Goal: Obtain resource: Obtain resource

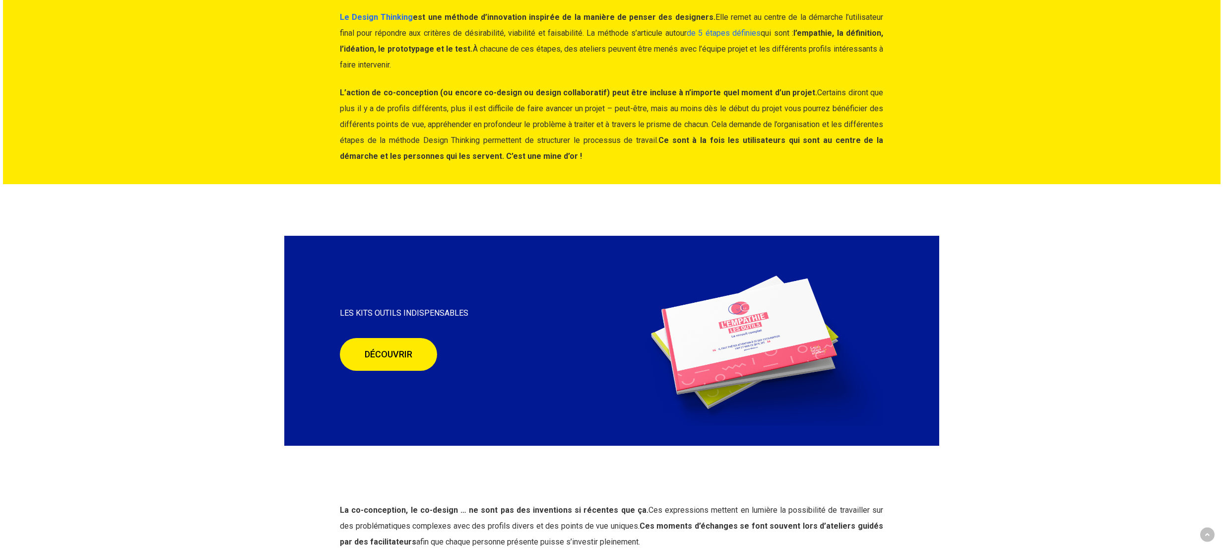
scroll to position [2622, 0]
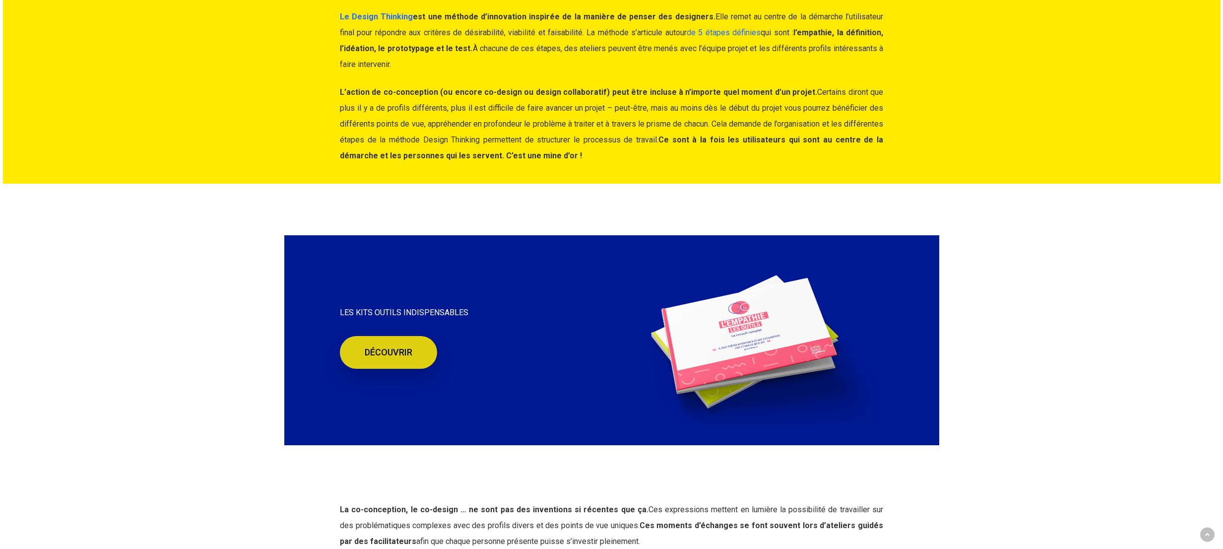
click at [395, 358] on link "DÉCOUVRIR" at bounding box center [388, 352] width 97 height 33
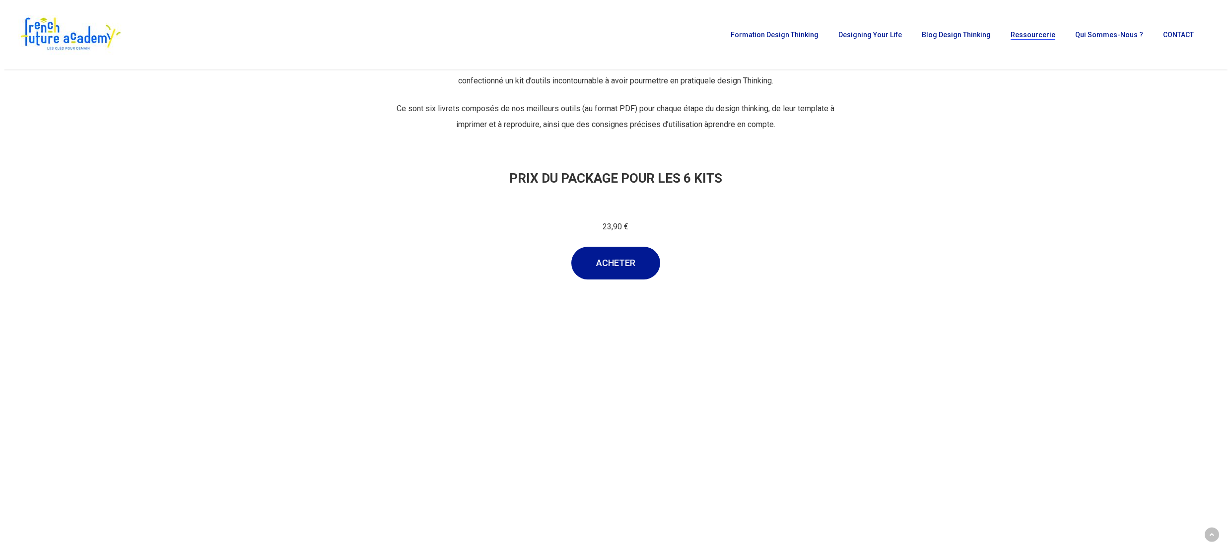
scroll to position [362, 0]
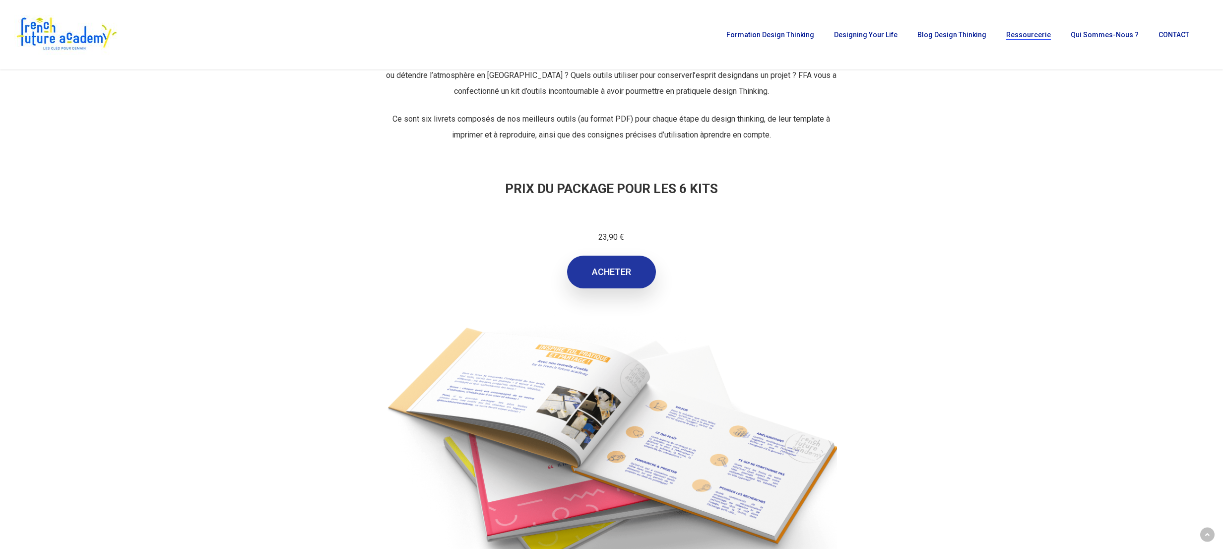
click at [618, 279] on link "ACHETER" at bounding box center [611, 272] width 89 height 33
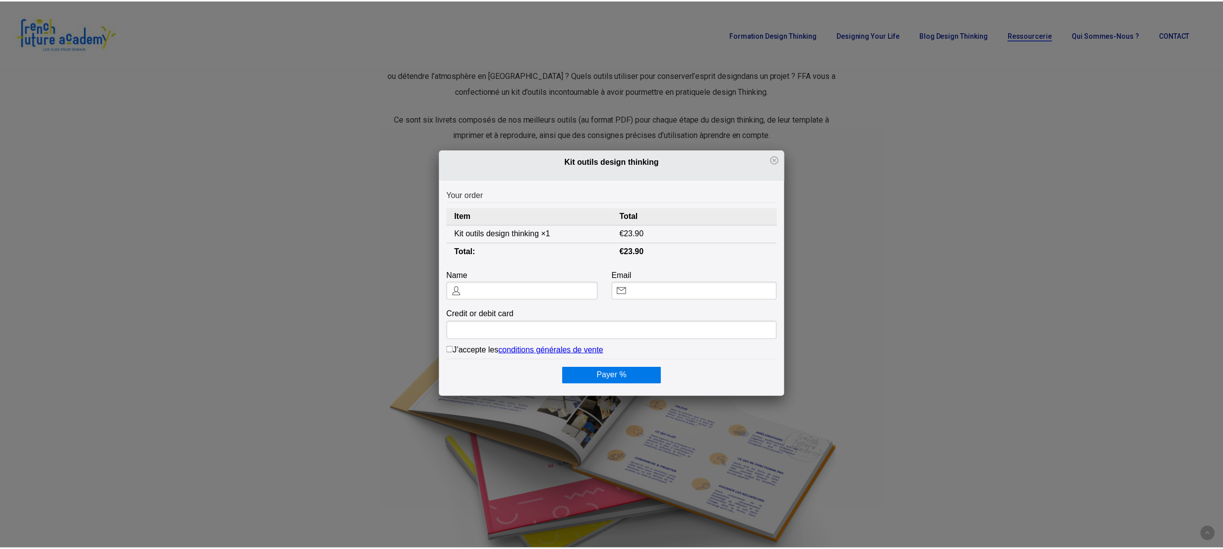
scroll to position [0, 0]
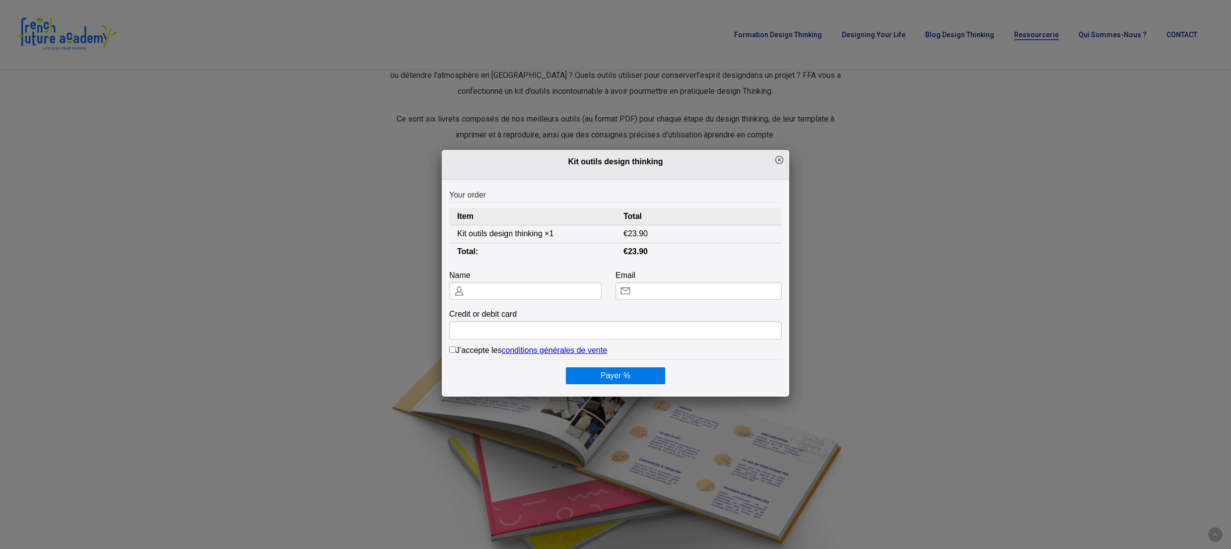
click at [775, 159] on icon at bounding box center [779, 160] width 8 height 8
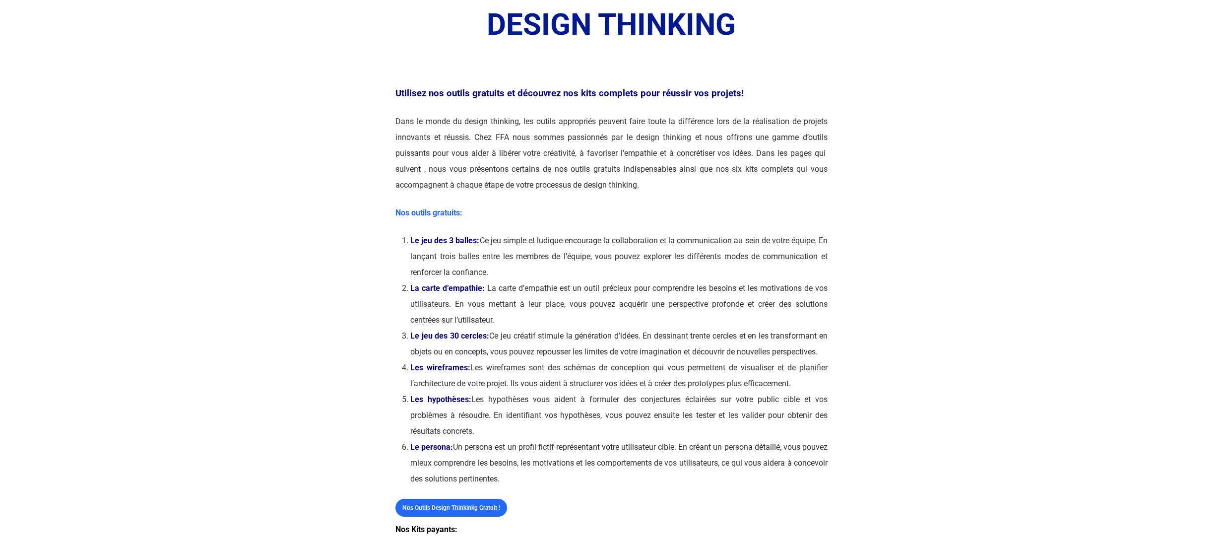
scroll to position [225, 0]
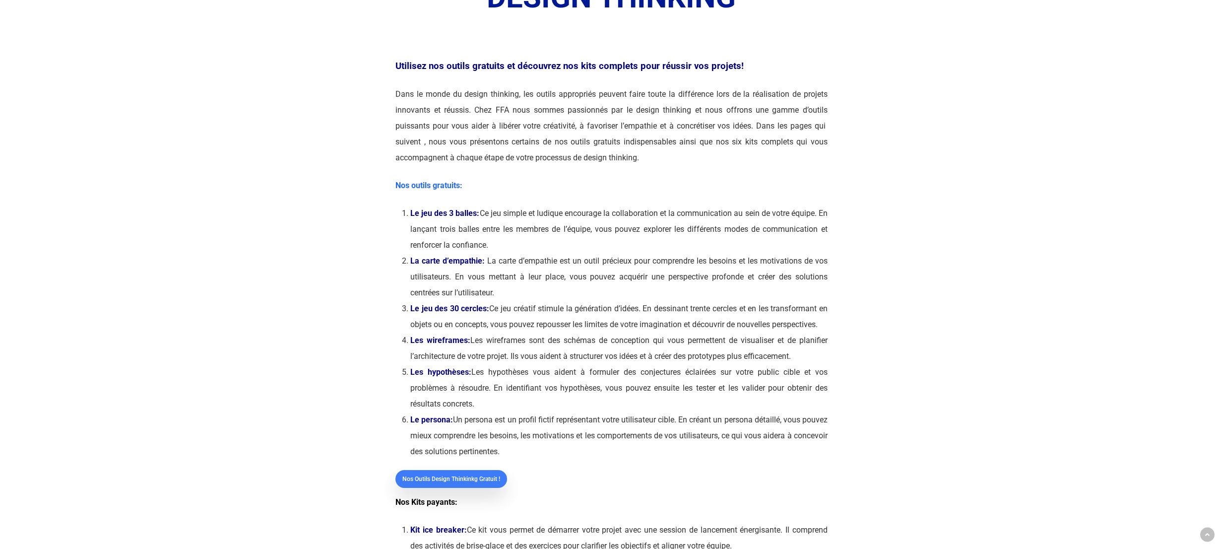
click at [464, 484] on span "Nos outils Design Thinkinkg gratuit !" at bounding box center [451, 479] width 98 height 10
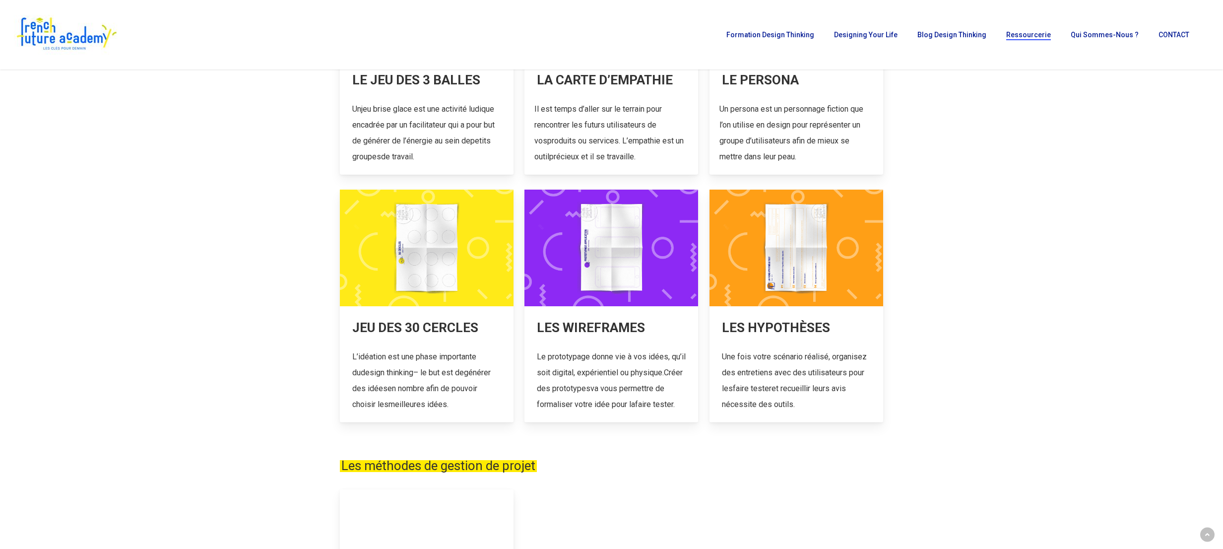
scroll to position [278, 0]
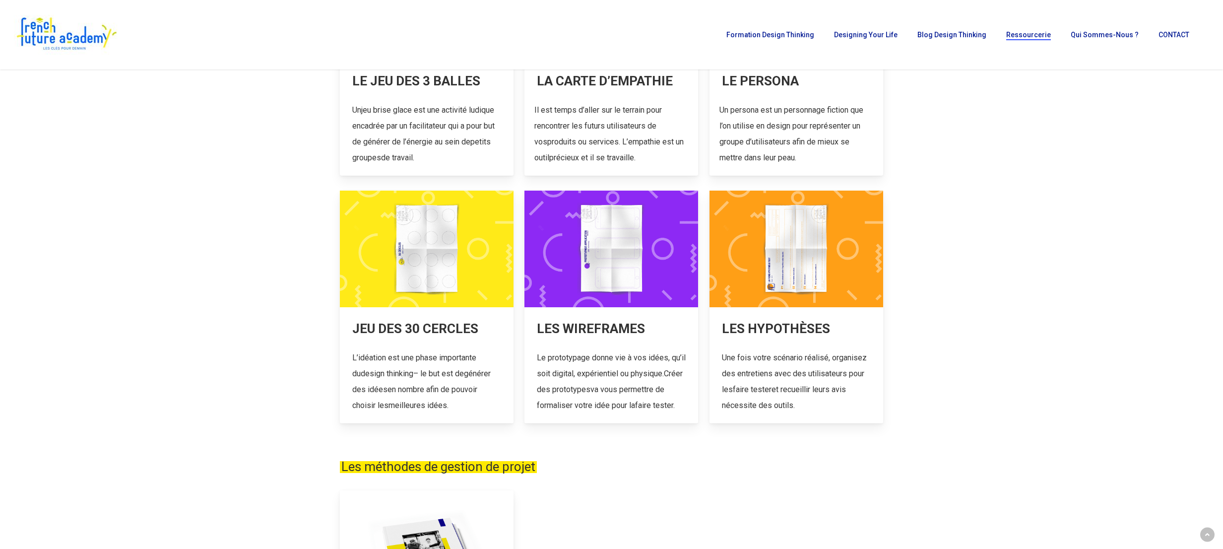
click at [431, 323] on link at bounding box center [427, 307] width 174 height 233
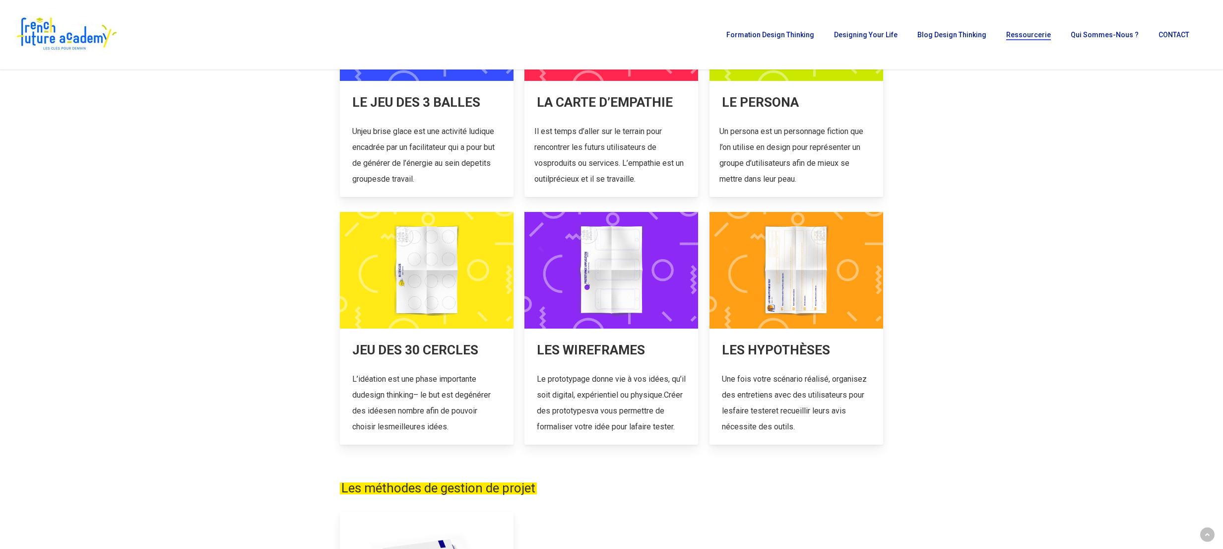
scroll to position [127, 0]
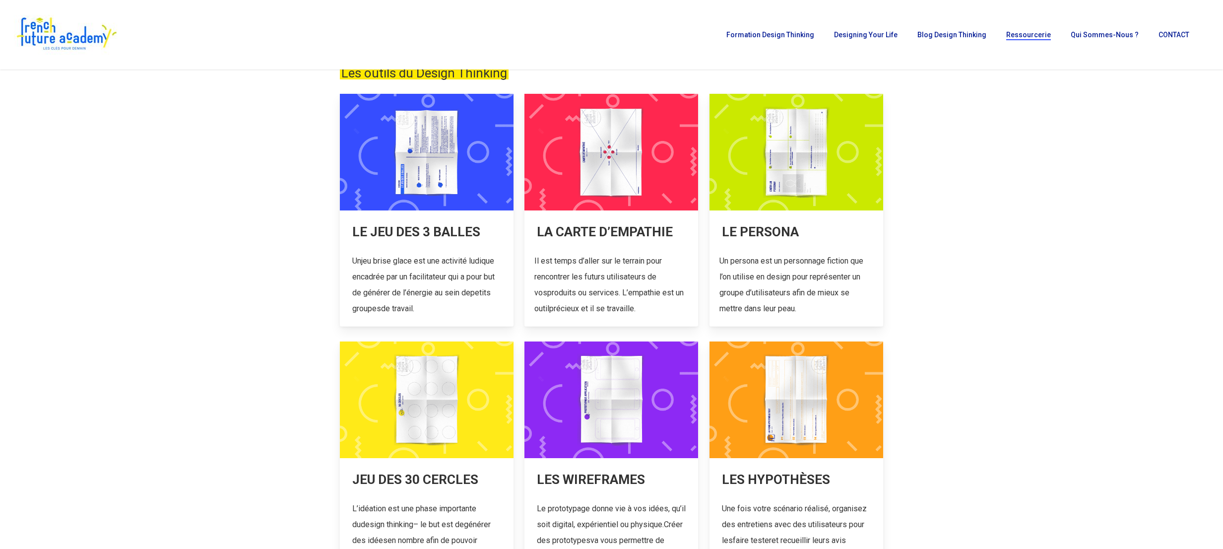
click at [594, 265] on link at bounding box center [611, 210] width 174 height 233
click at [747, 269] on link at bounding box center [797, 210] width 174 height 233
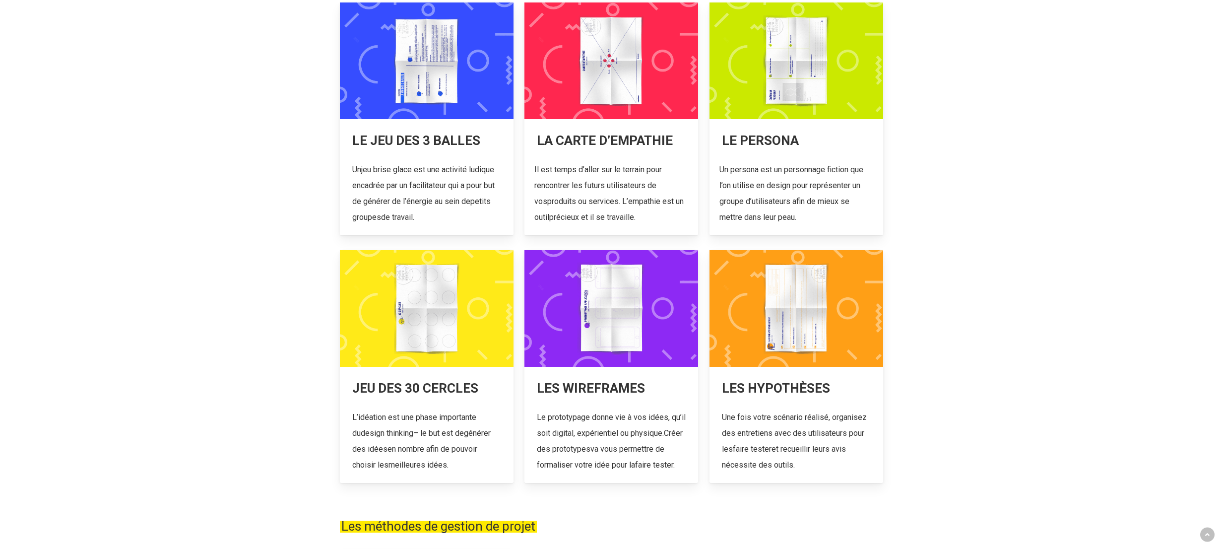
scroll to position [216, 0]
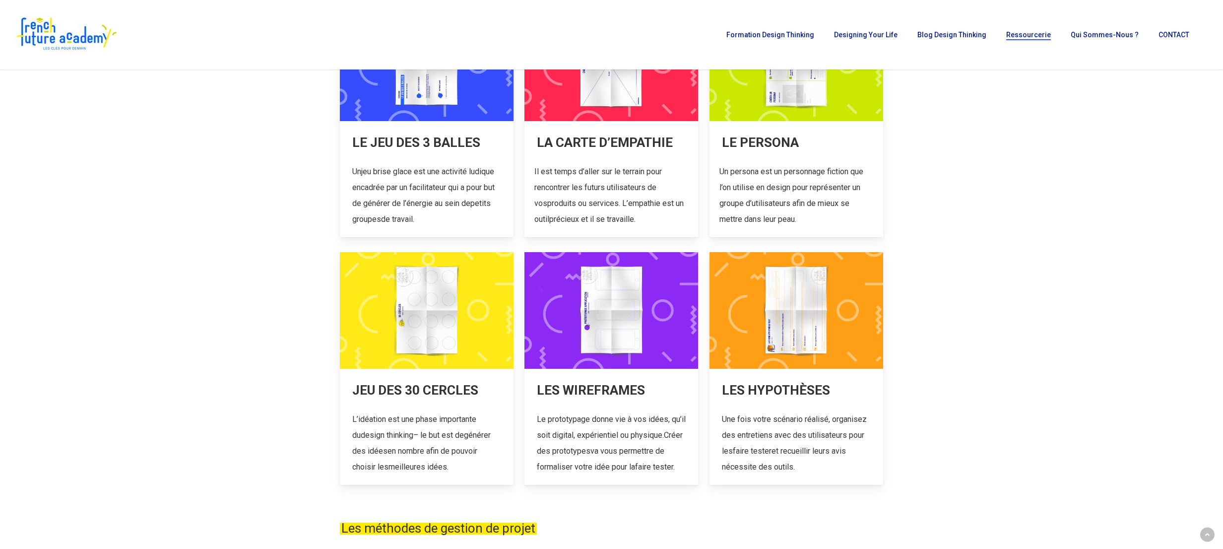
click at [387, 177] on link at bounding box center [427, 120] width 174 height 233
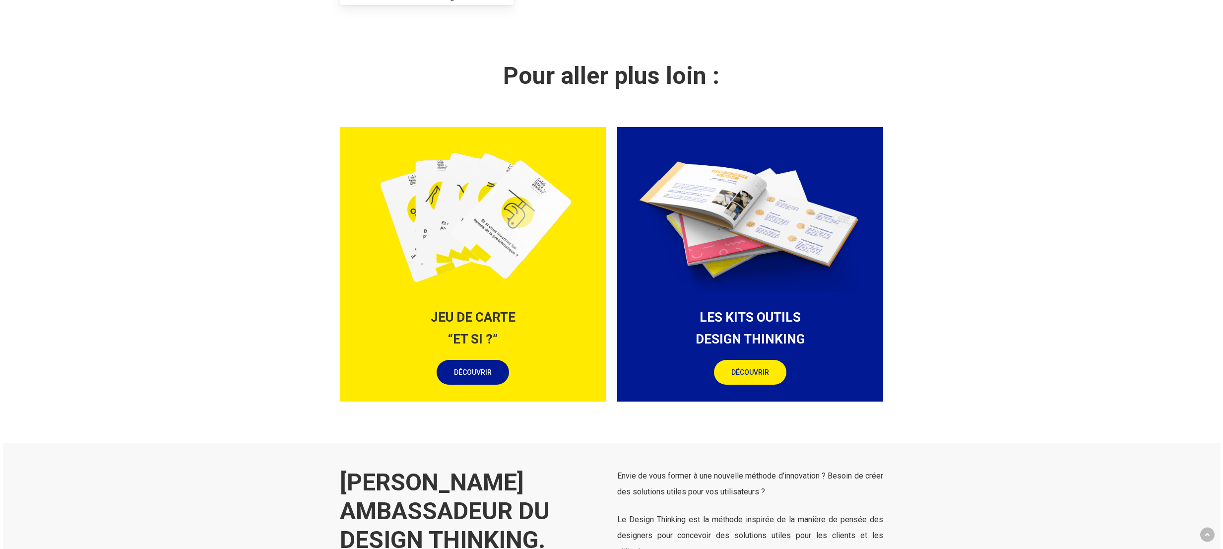
scroll to position [1027, 0]
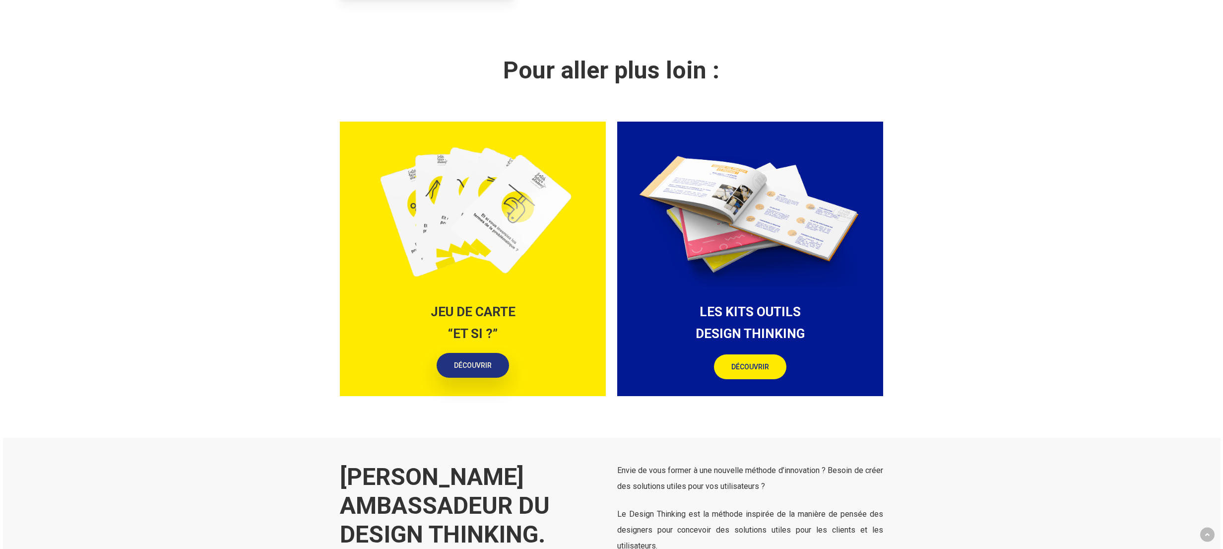
click at [475, 366] on span "DÉCOUVRIR" at bounding box center [473, 365] width 38 height 10
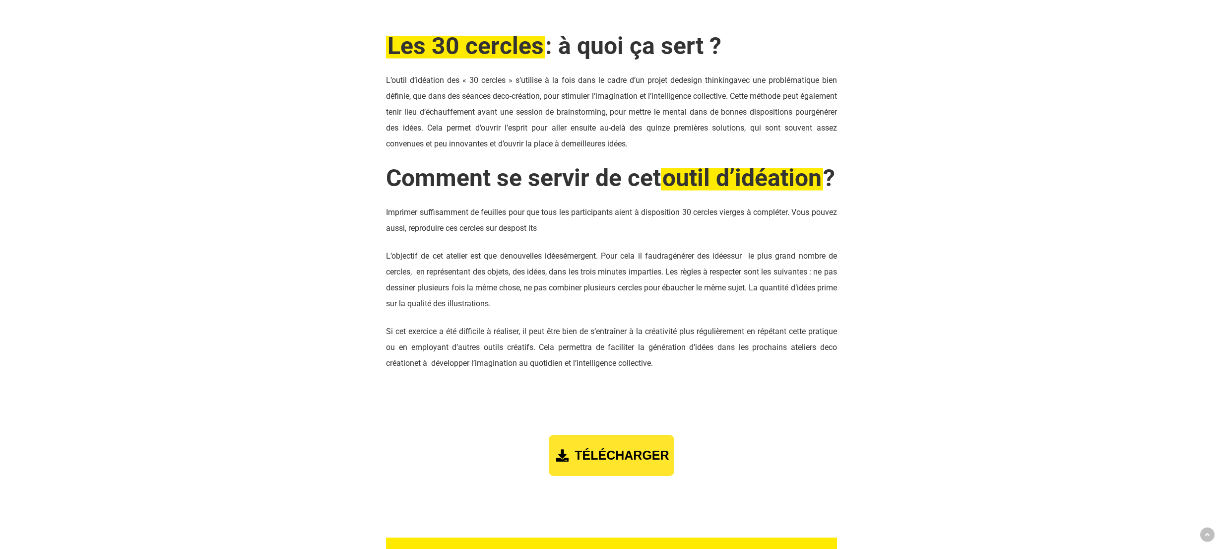
scroll to position [933, 0]
click at [609, 462] on span "TÉLÉCHARGER" at bounding box center [622, 455] width 94 height 14
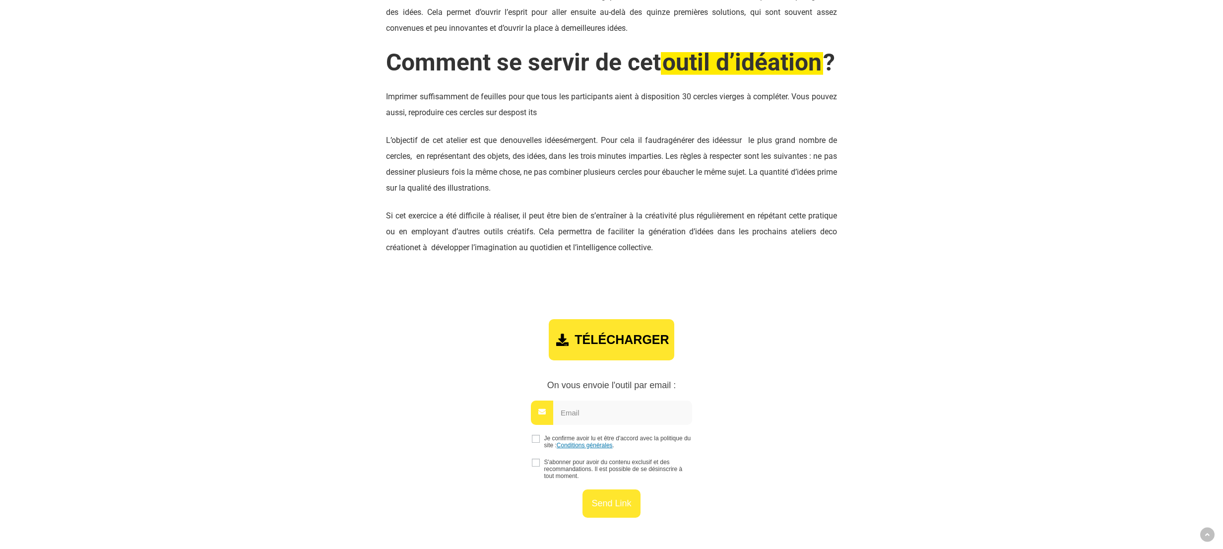
scroll to position [1104, 0]
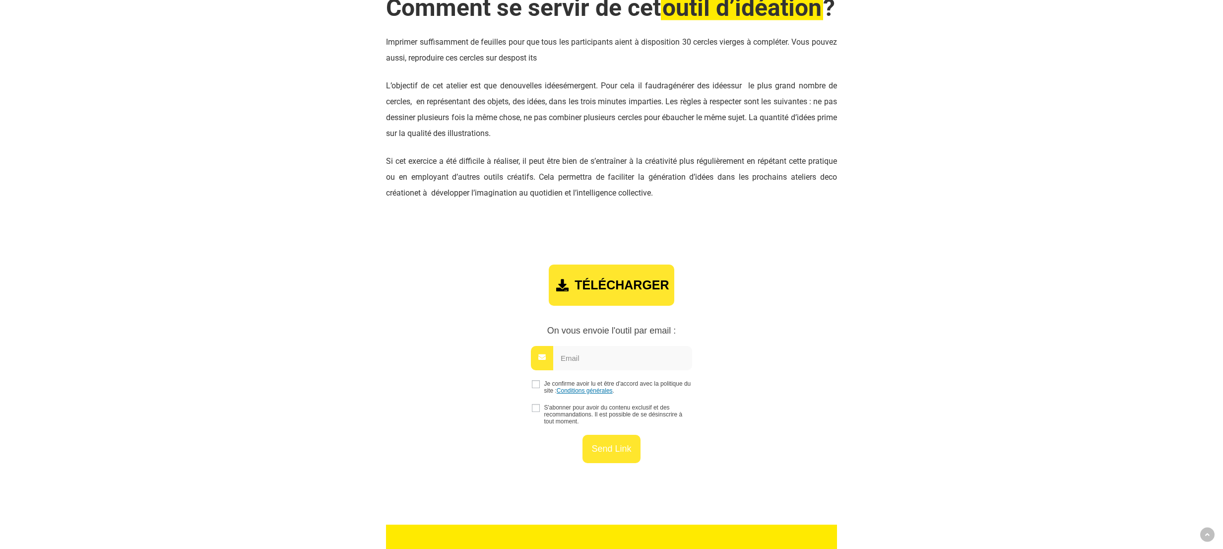
click at [538, 388] on input "checkbox" at bounding box center [536, 384] width 8 height 8
checkbox input "true"
click at [583, 370] on input "email" at bounding box center [622, 358] width 139 height 24
type input "verret.claudia@uqam.ca"
click at [627, 461] on input "Send link" at bounding box center [612, 447] width 58 height 28
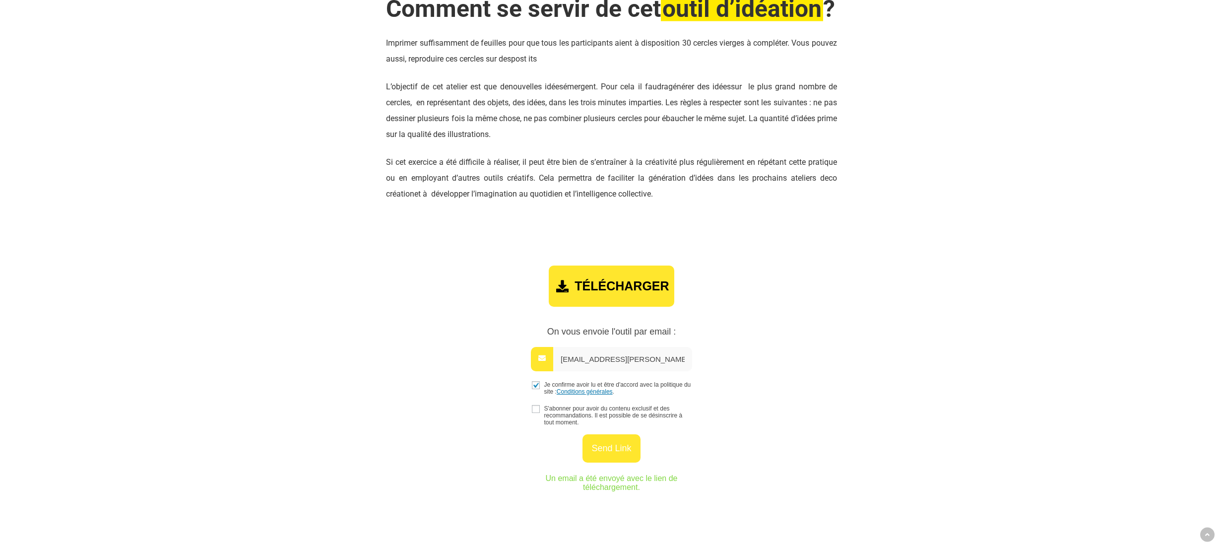
scroll to position [1102, 0]
click at [605, 307] on div "TÉLÉCHARGER" at bounding box center [611, 286] width 125 height 41
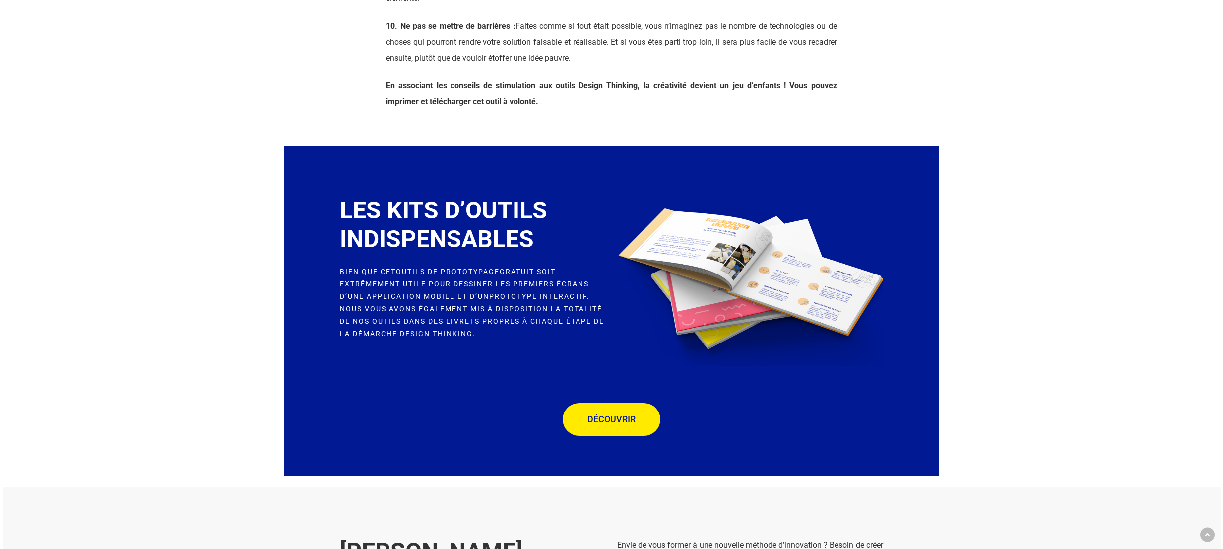
scroll to position [2157, 0]
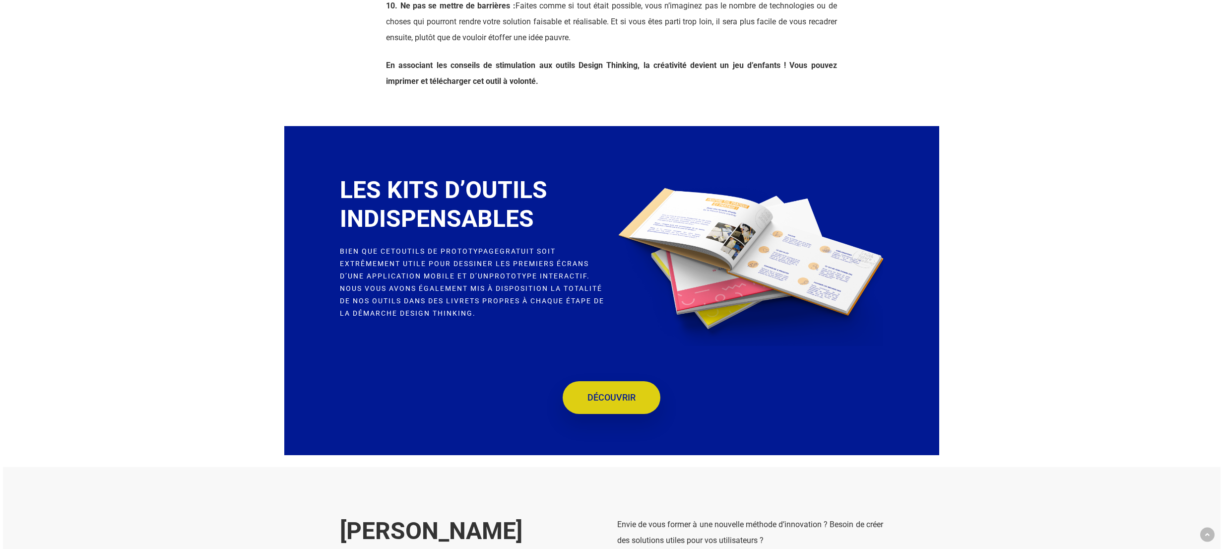
click at [627, 414] on link "DÉCOUVRIR" at bounding box center [612, 397] width 98 height 33
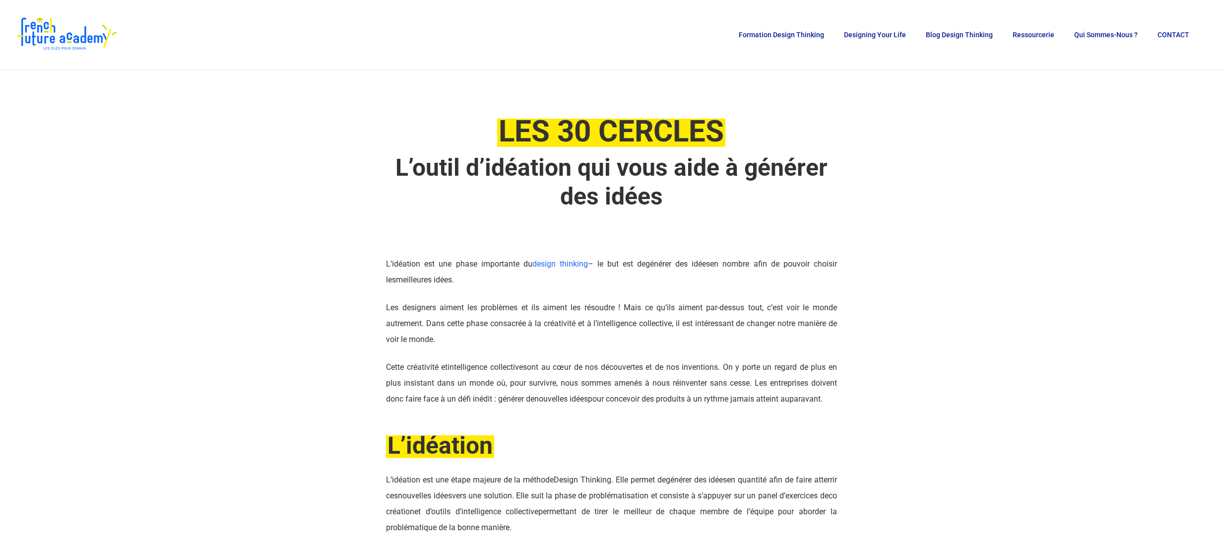
scroll to position [0, 0]
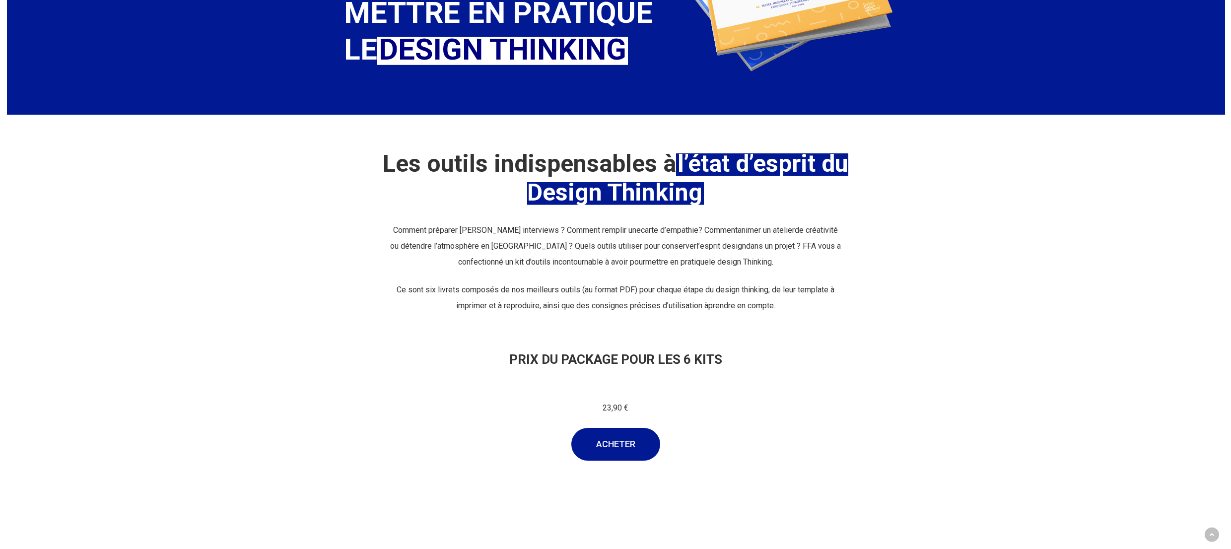
scroll to position [193, 0]
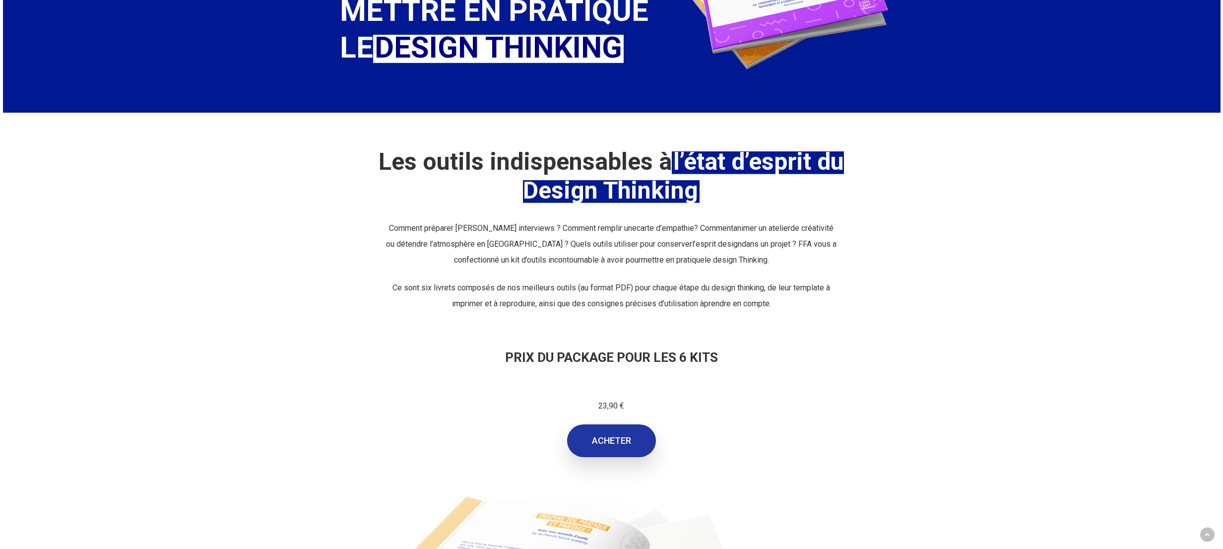
click at [611, 448] on link "ACHETER" at bounding box center [611, 440] width 89 height 33
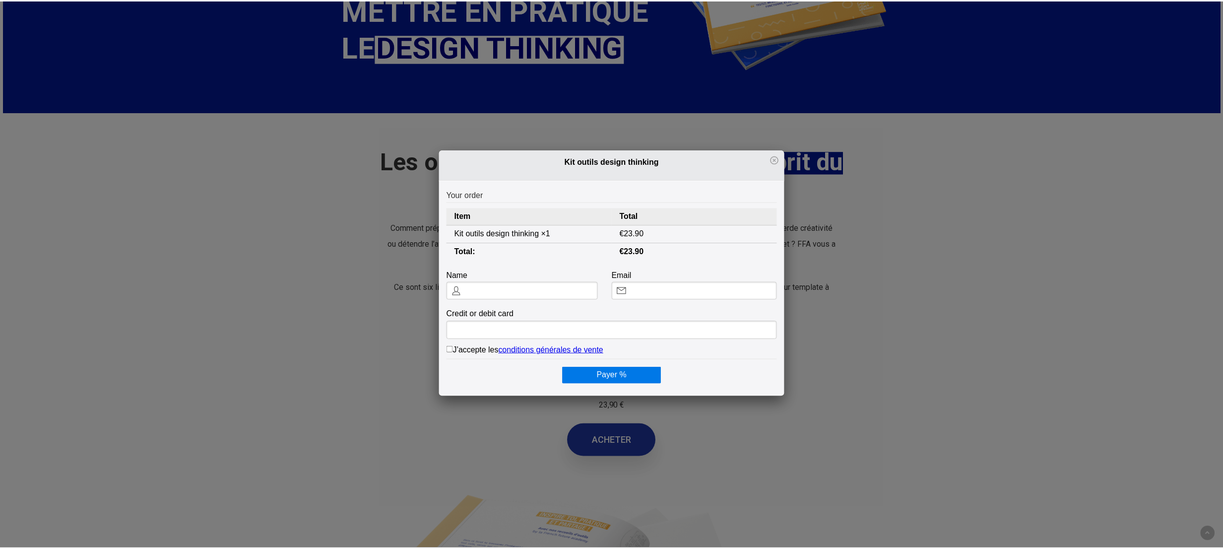
scroll to position [0, 0]
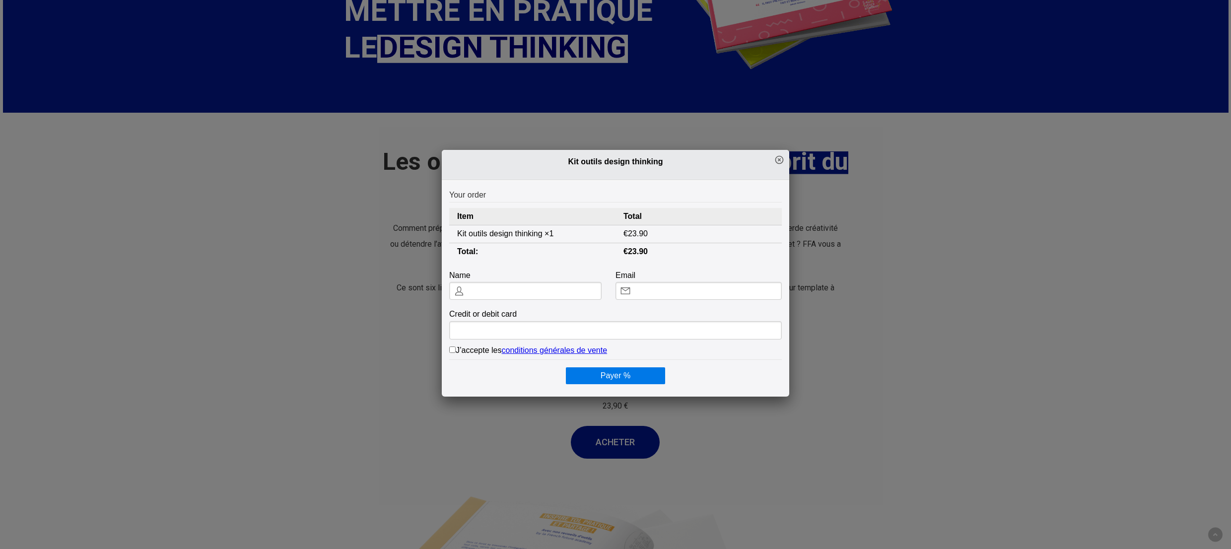
click at [774, 159] on icon at bounding box center [779, 160] width 10 height 10
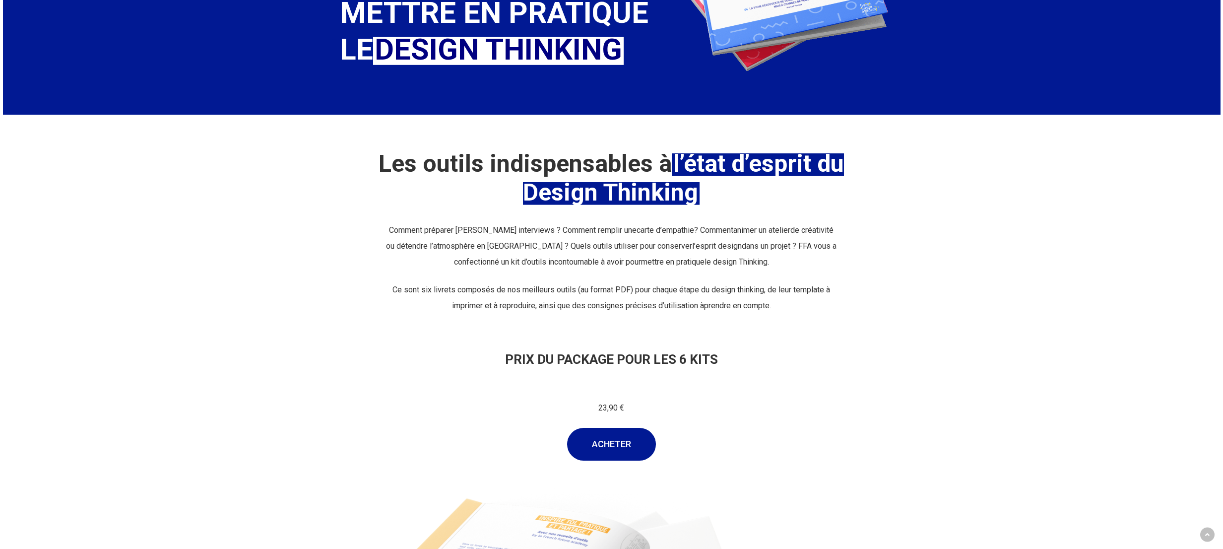
scroll to position [191, 0]
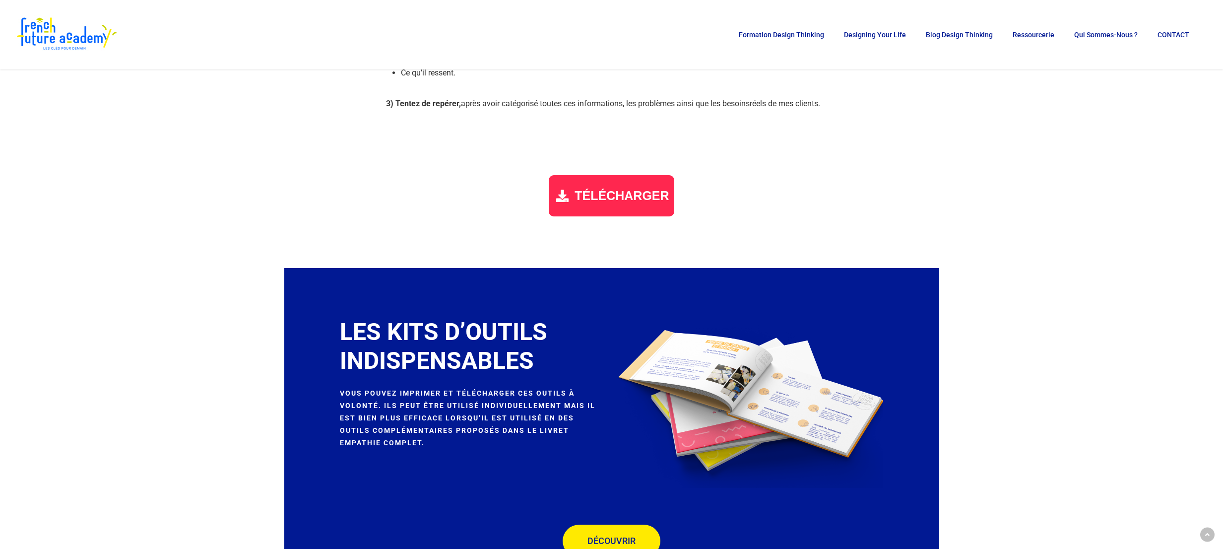
scroll to position [1182, 0]
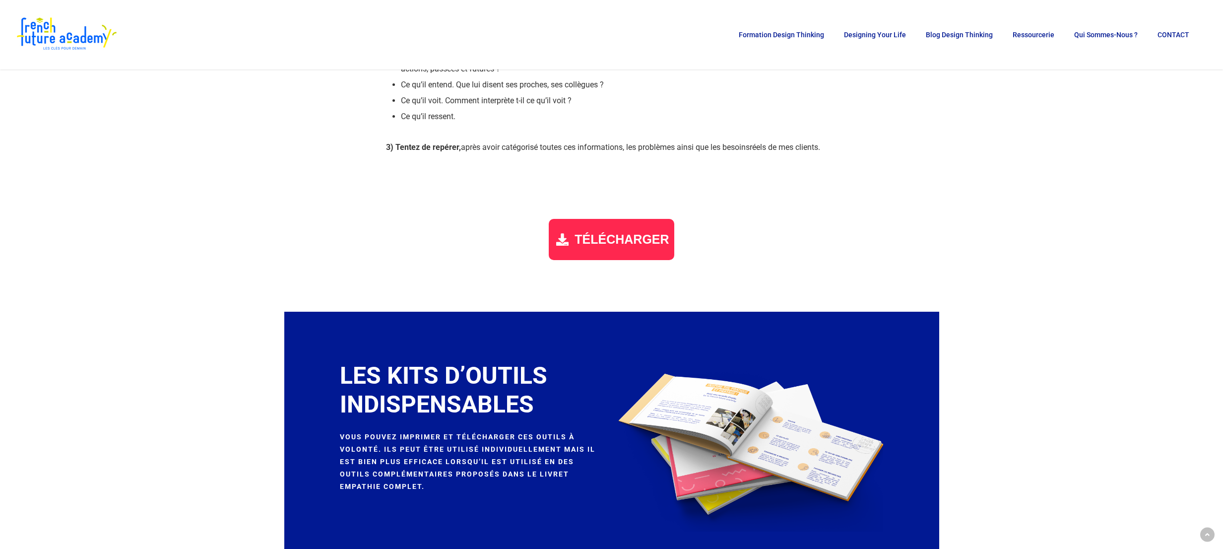
click at [621, 250] on div "TÉLÉCHARGER" at bounding box center [611, 239] width 125 height 41
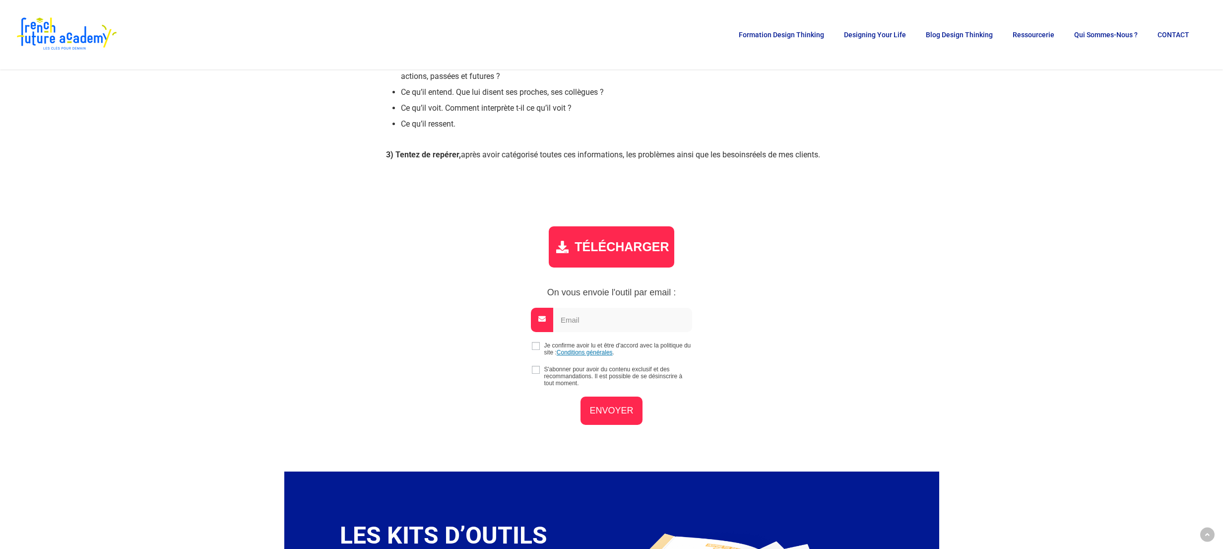
scroll to position [1174, 0]
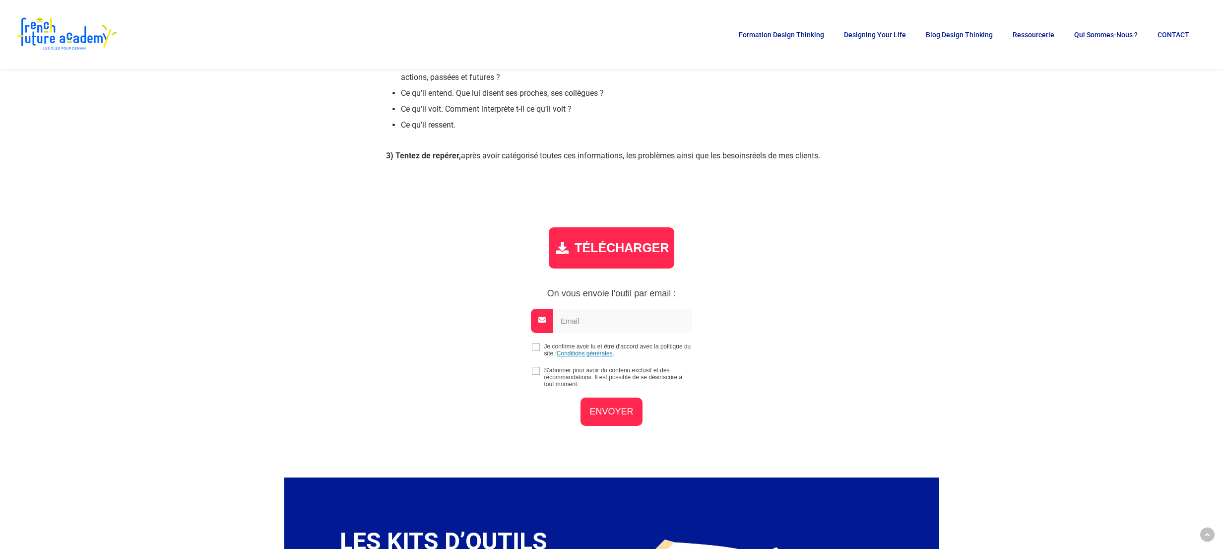
click at [464, 284] on div "Outils - Carte empathie TÉLÉCHARGER On vous envoie l'outil par email : Je confi…" at bounding box center [611, 316] width 451 height 238
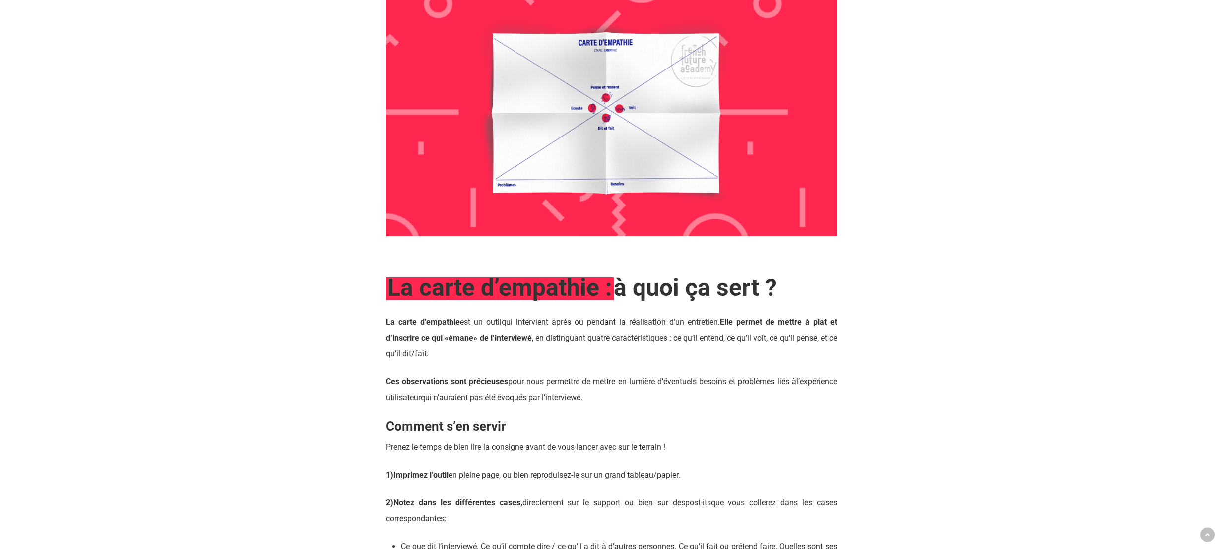
scroll to position [696, 0]
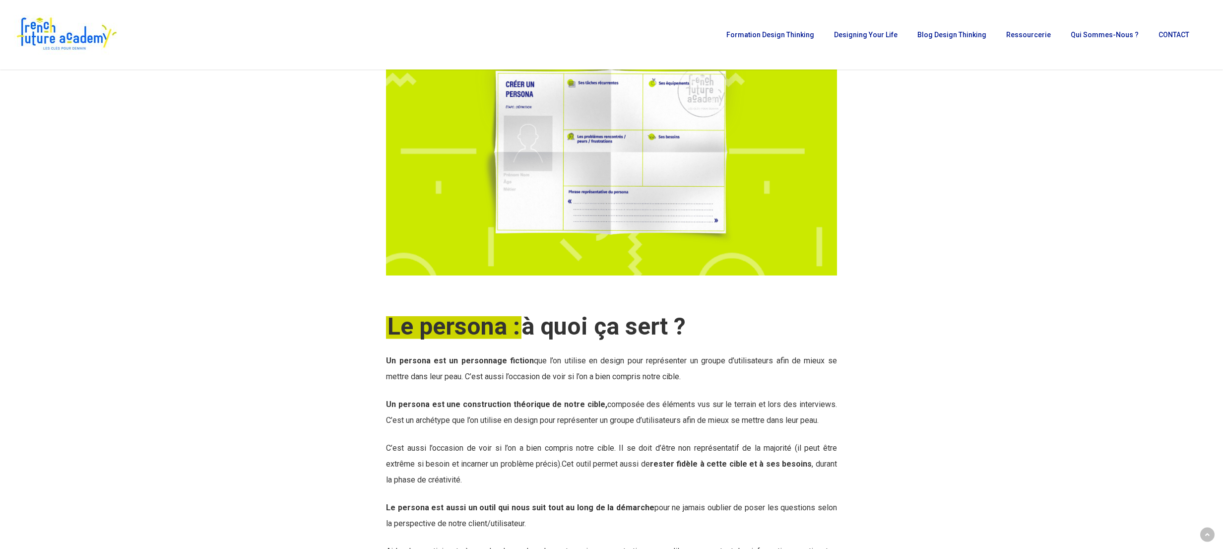
scroll to position [620, 0]
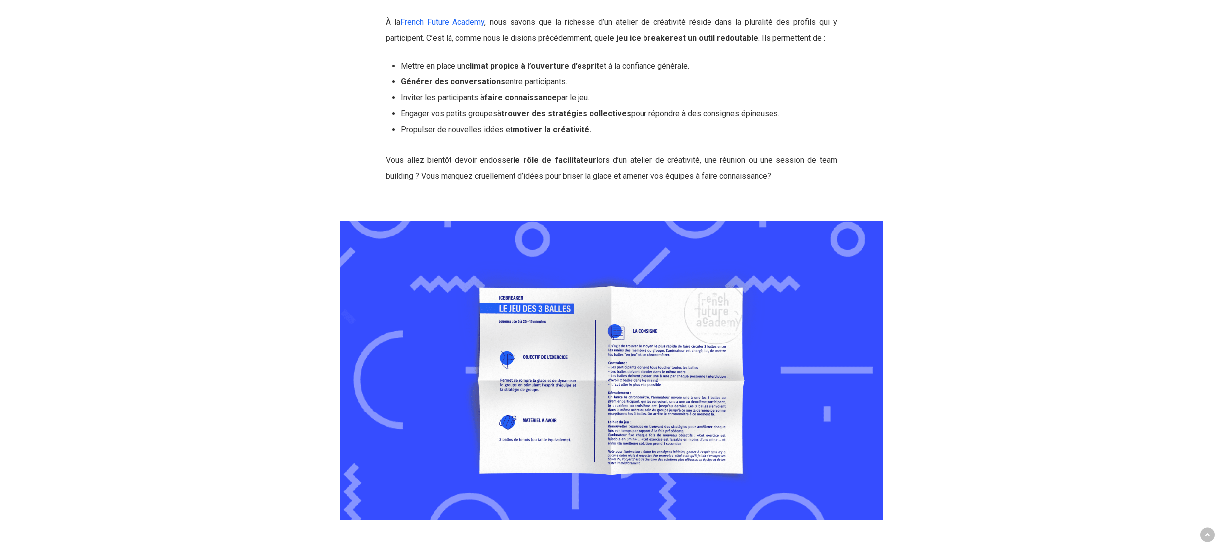
scroll to position [475, 0]
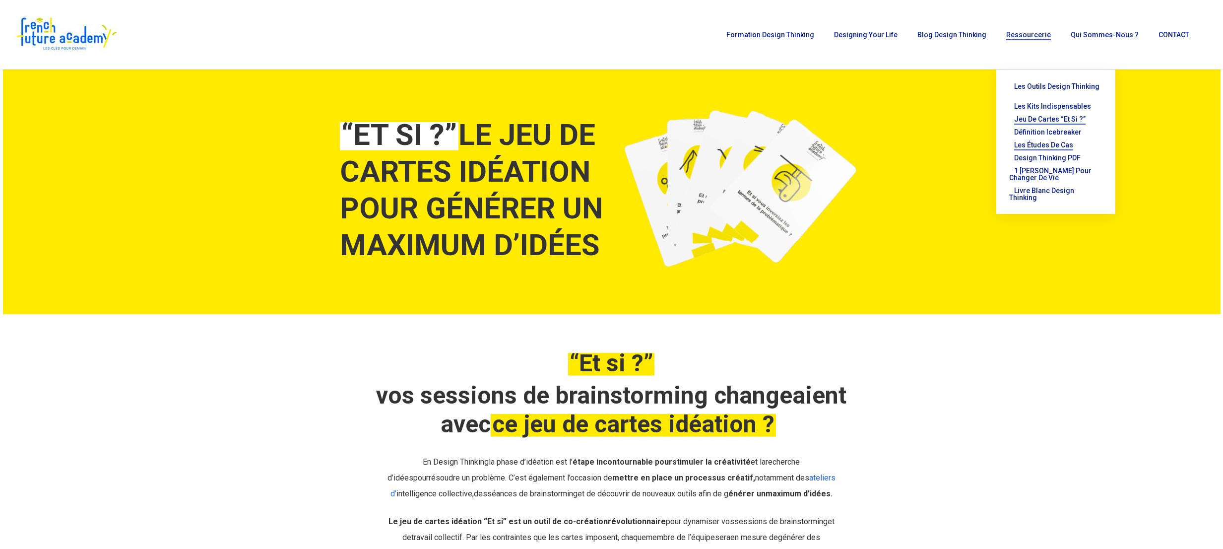
click at [1051, 141] on span "Les études de cas" at bounding box center [1043, 145] width 59 height 8
click at [1045, 154] on span "Design thinking PDF" at bounding box center [1047, 158] width 66 height 8
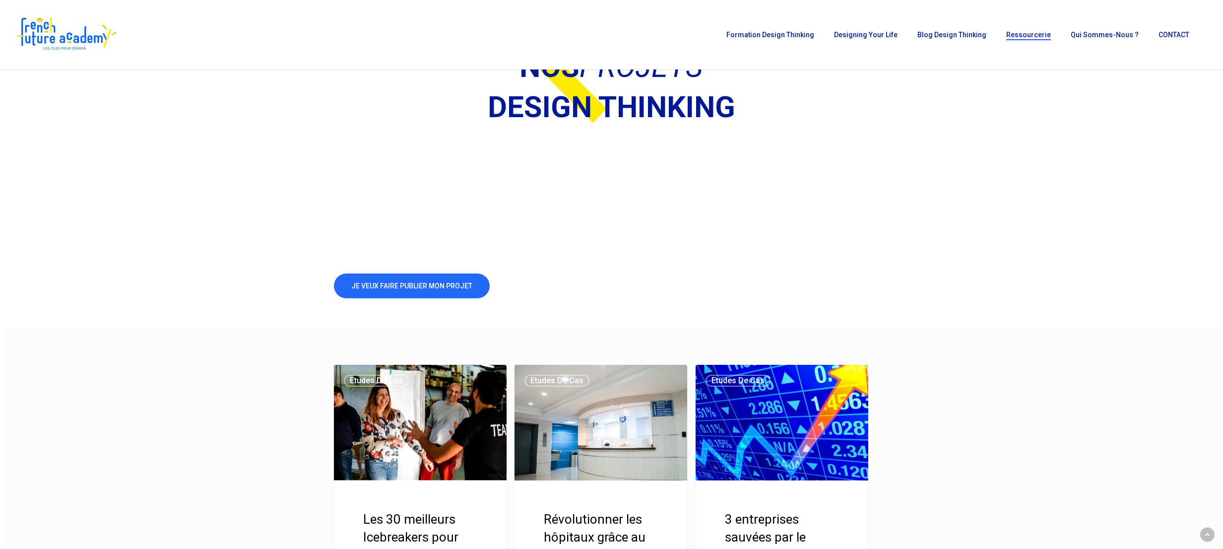
scroll to position [72, 0]
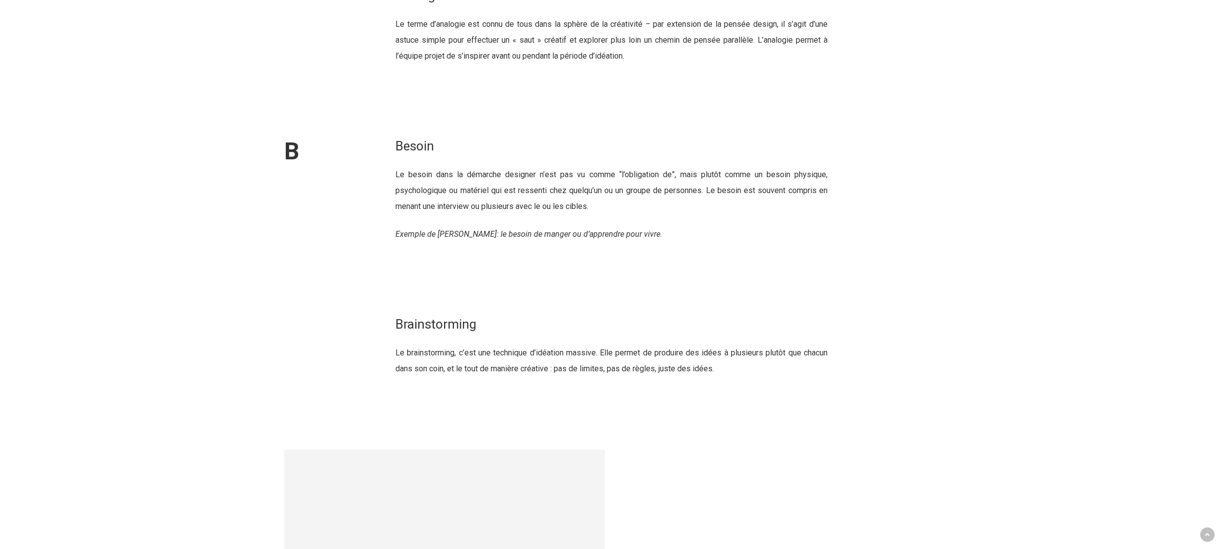
scroll to position [1280, 0]
